Goal: Task Accomplishment & Management: Use online tool/utility

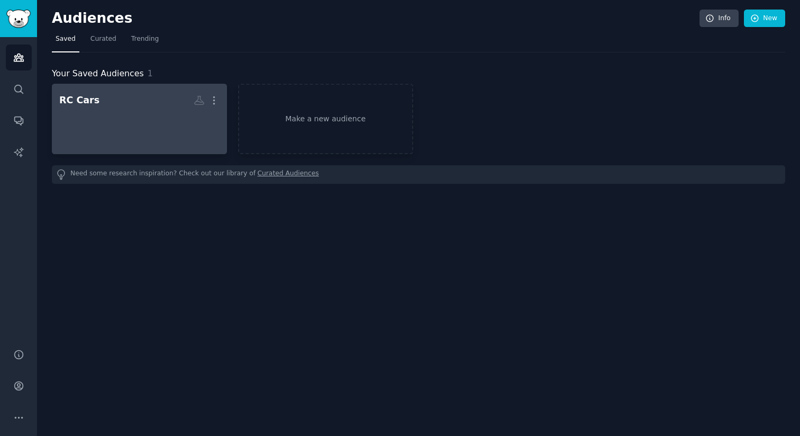
click at [88, 96] on div "RC Cars" at bounding box center [79, 100] width 40 height 13
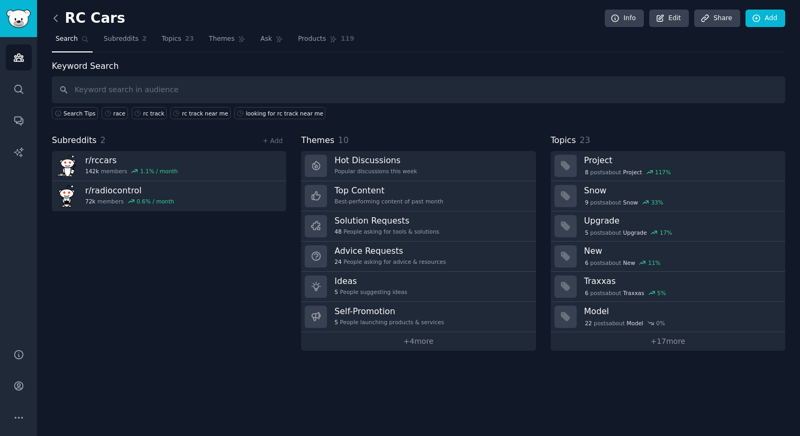
click at [57, 18] on icon at bounding box center [55, 18] width 11 height 11
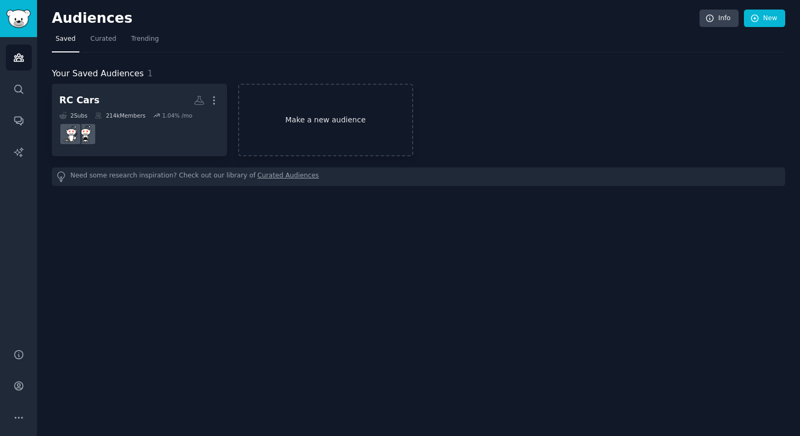
click at [295, 110] on link "Make a new audience" at bounding box center [325, 120] width 175 height 73
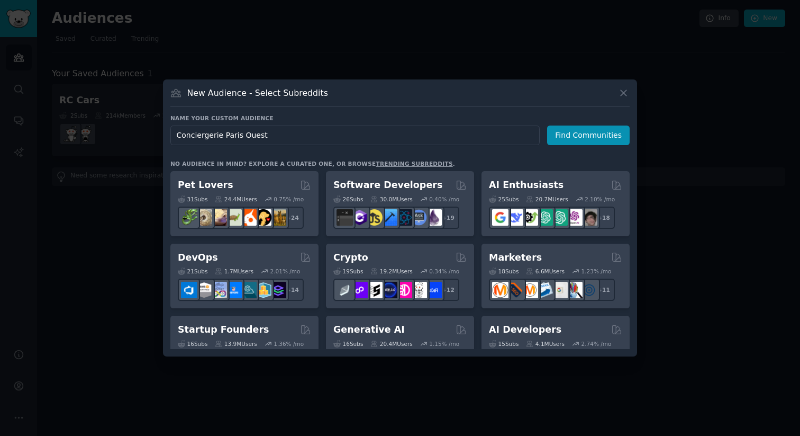
click at [178, 134] on input "Conciergerie Paris Ouest" at bounding box center [354, 135] width 369 height 20
type input "Conciergerie Paris Ouest"
click at [600, 131] on button "Find Communities" at bounding box center [588, 135] width 83 height 20
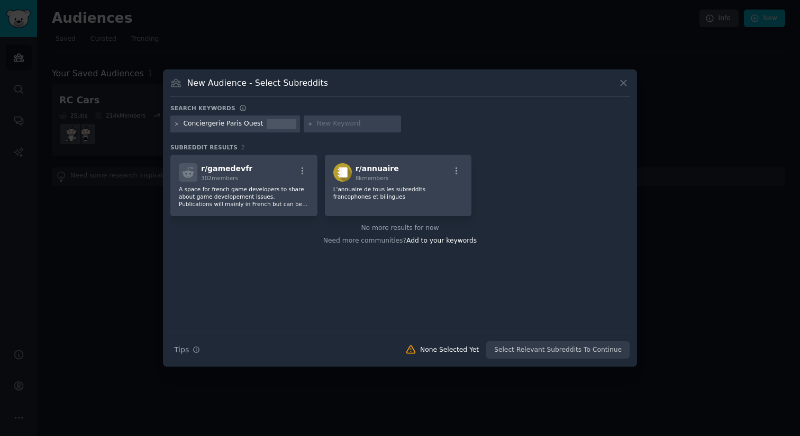
click at [178, 126] on icon at bounding box center [177, 124] width 6 height 6
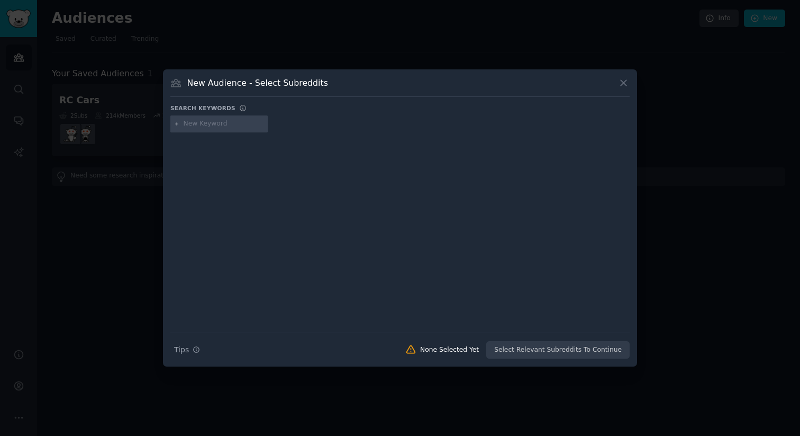
click at [204, 128] on input "text" at bounding box center [224, 124] width 80 height 10
type input "Location Courte Durée"
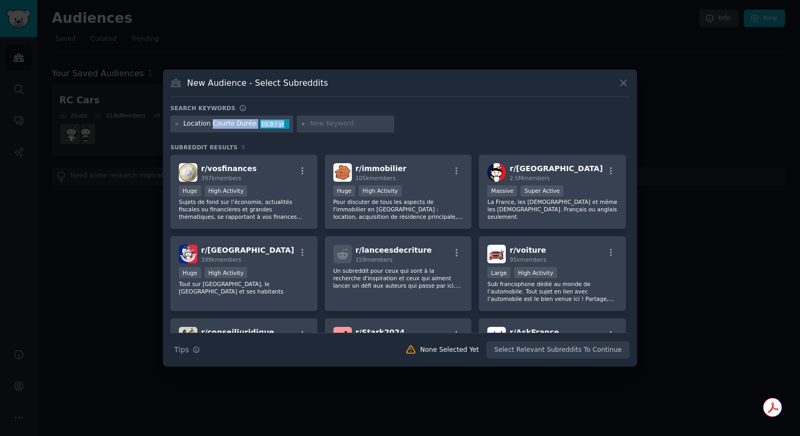
drag, startPoint x: 211, startPoint y: 122, endPoint x: 297, endPoint y: 124, distance: 86.3
click at [291, 124] on div "Location Courte Durée 10.9 / yr" at bounding box center [399, 125] width 459 height 21
click at [175, 122] on icon at bounding box center [177, 124] width 6 height 6
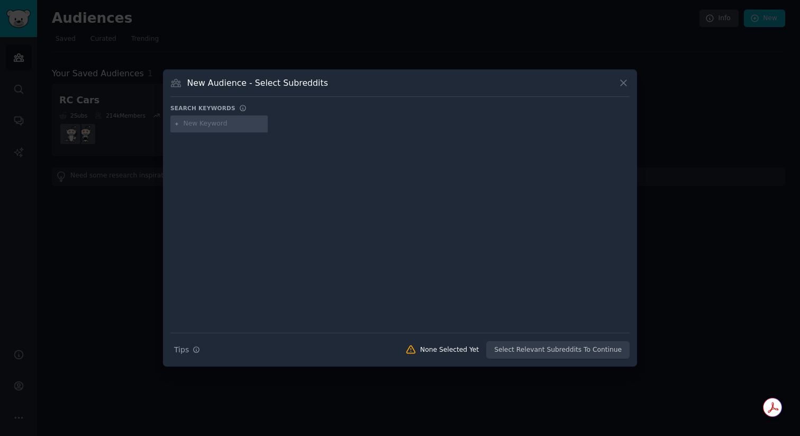
click at [188, 125] on input "text" at bounding box center [224, 124] width 80 height 10
type input "Conciergerie"
